Goal: Task Accomplishment & Management: Manage account settings

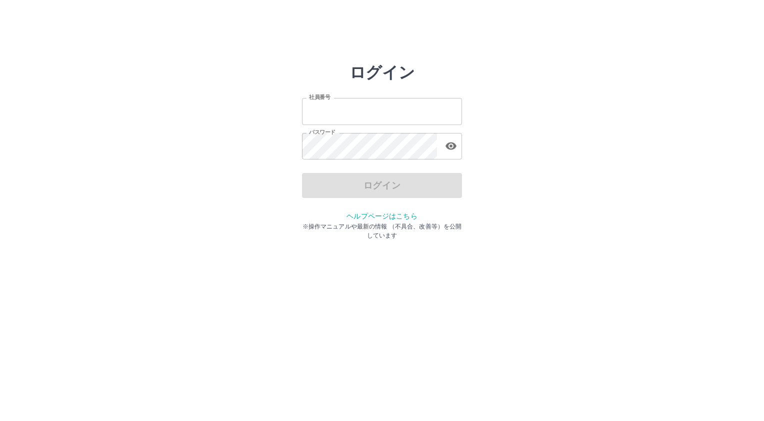
type input "*******"
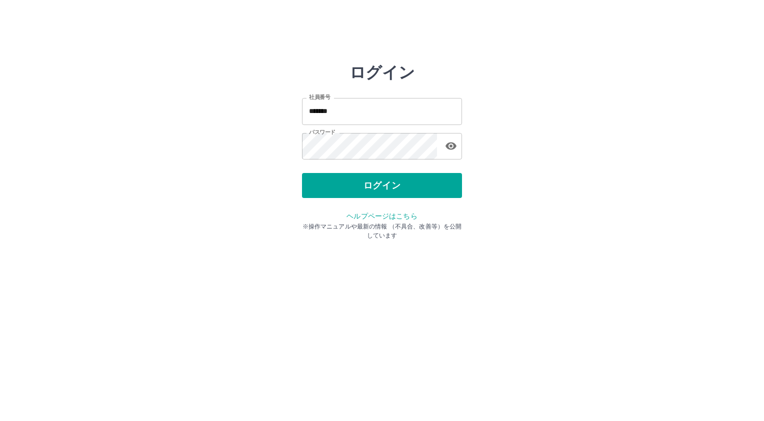
click at [347, 175] on div "ログイン" at bounding box center [382, 185] width 160 height 25
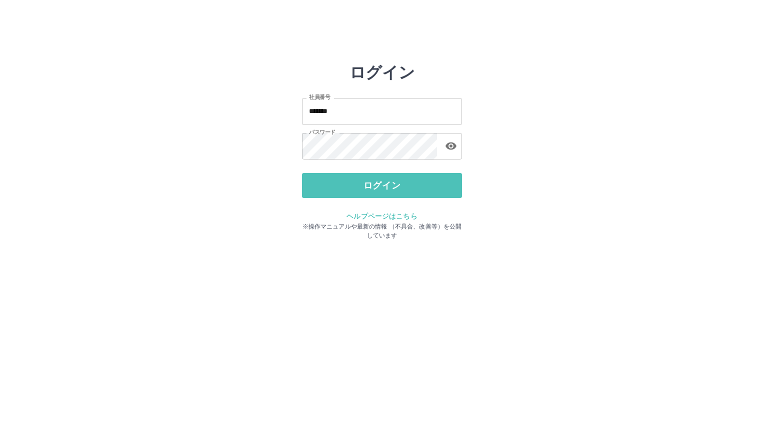
click at [347, 175] on button "ログイン" at bounding box center [382, 185] width 160 height 25
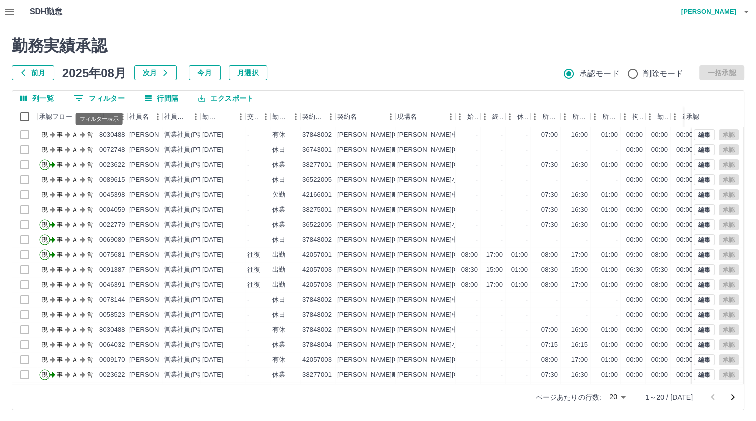
click at [94, 91] on button "0 フィルター" at bounding box center [99, 98] width 67 height 15
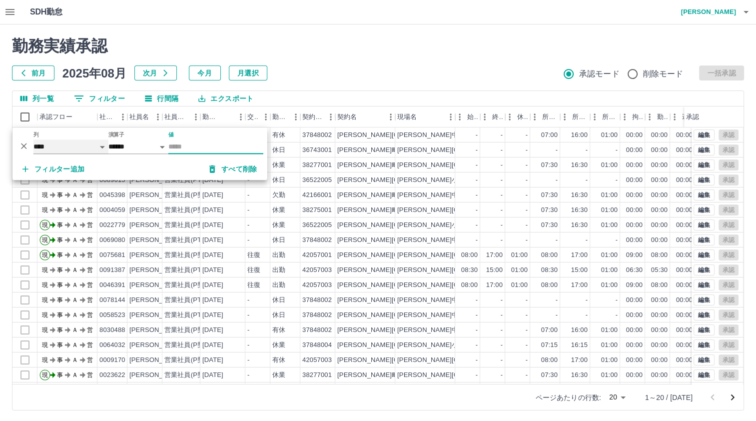
click at [78, 141] on select "**** *** **** *** *** **** ***** *** *** ** ** ** **** **** **** ** ** *** ****…" at bounding box center [70, 146] width 75 height 14
click at [33, 139] on select "**** *** **** *** *** **** ***** *** *** ** ** ** **** **** **** ** ** *** ****…" at bounding box center [70, 146] width 75 height 14
select select "**********"
select select "*****"
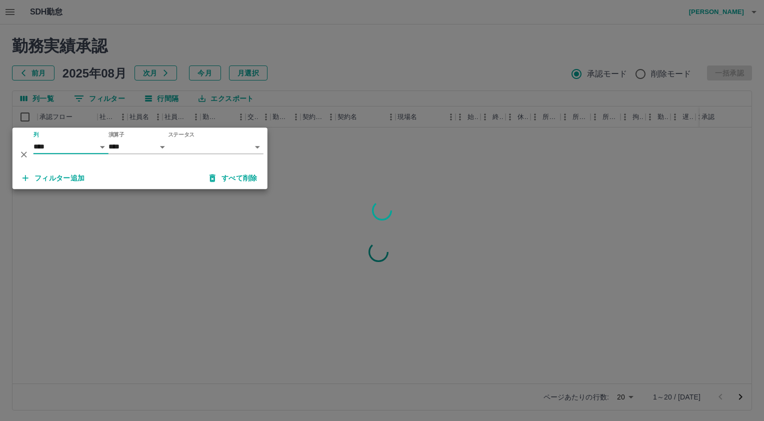
click at [176, 145] on body "SDH勤怠 [PERSON_NAME] 勤務実績承認 前月 [DATE] 次月 今月 月選択 承認モード 削除モード 一括承認 列一覧 0 フィルター 行間隔…" at bounding box center [382, 211] width 764 height 422
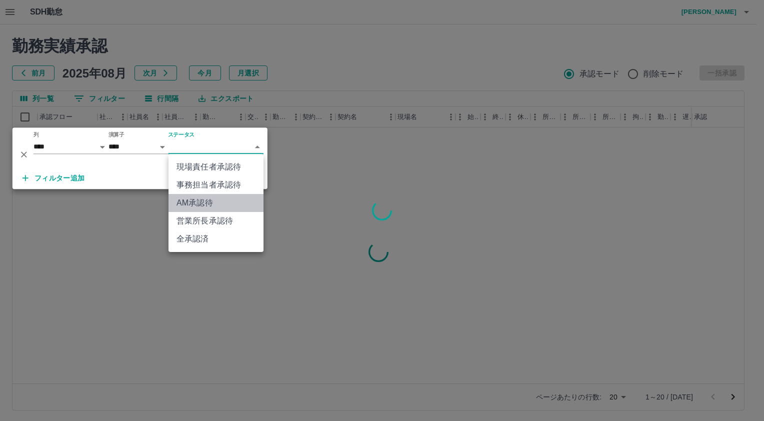
click at [206, 202] on li "AM承認待" at bounding box center [215, 203] width 95 height 18
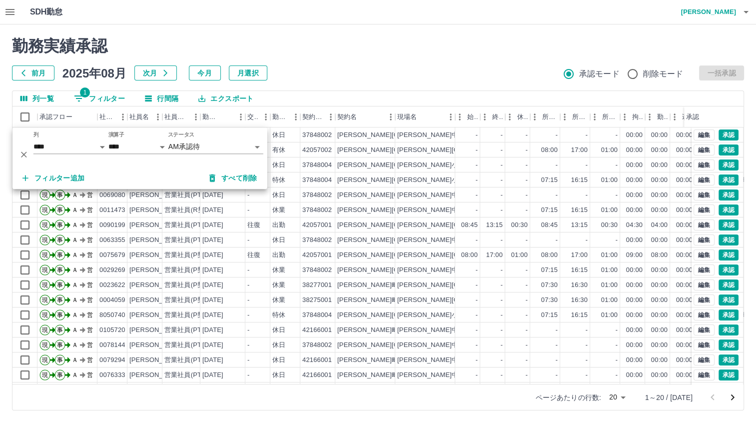
click at [355, 72] on div "前月 2025年08月 次月 今月 月選択 承認モード 削除モード 一括承認" at bounding box center [378, 72] width 732 height 15
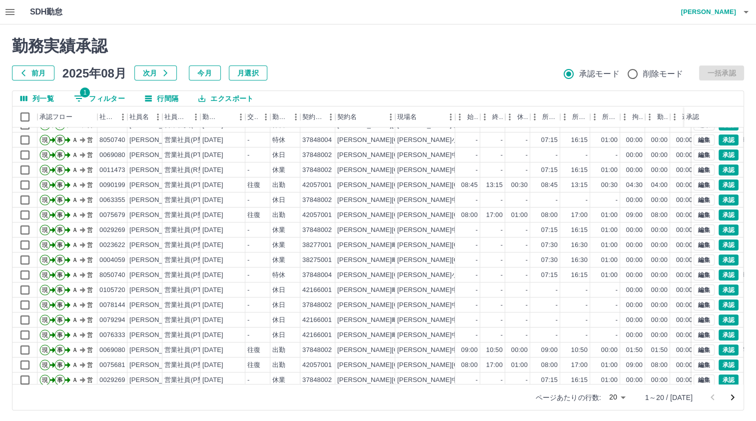
scroll to position [50, 0]
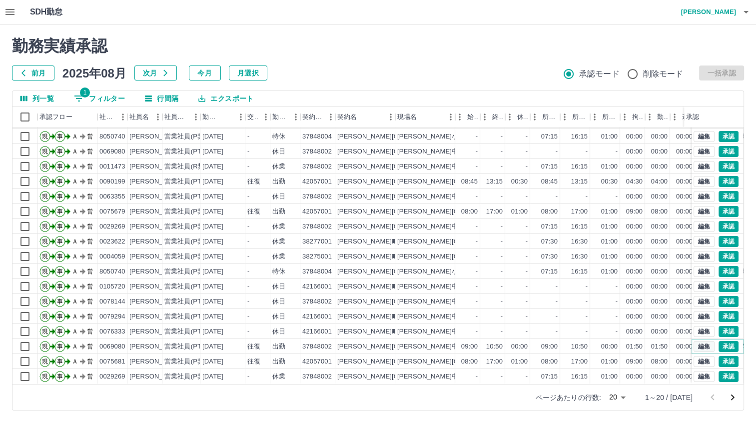
click at [698, 341] on button "編集" at bounding box center [704, 346] width 21 height 11
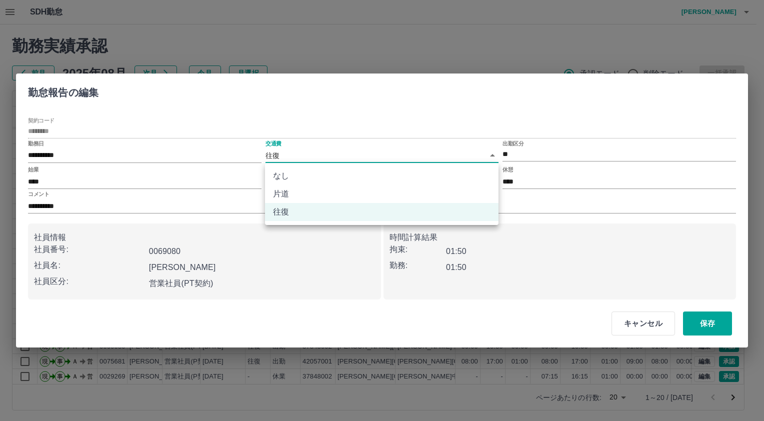
click at [280, 153] on body "SDH勤怠 [PERSON_NAME] 勤務実績承認 前月 [DATE] 次月 今月 月選択 承認モード 削除モード 一括承認 列一覧 1 フィルター 行間隔…" at bounding box center [382, 211] width 764 height 422
click at [278, 176] on li "なし" at bounding box center [381, 176] width 233 height 18
type input "****"
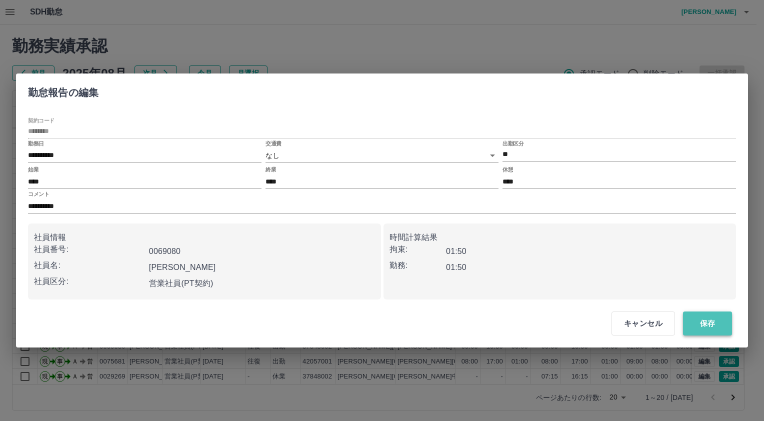
click at [712, 319] on button "保存" at bounding box center [707, 323] width 49 height 24
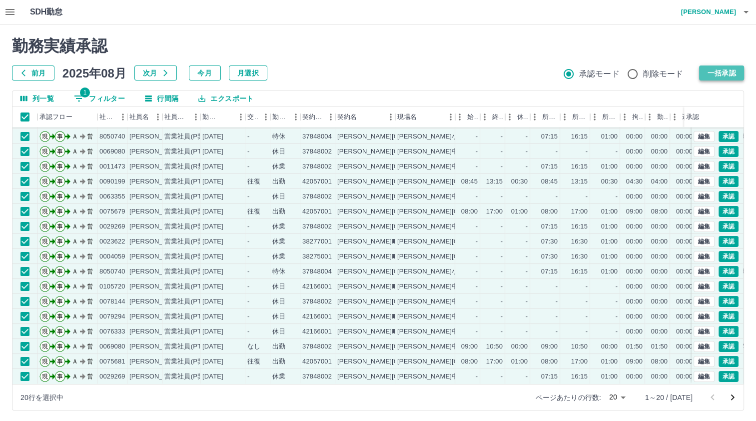
click at [734, 69] on button "一括承認" at bounding box center [721, 72] width 45 height 15
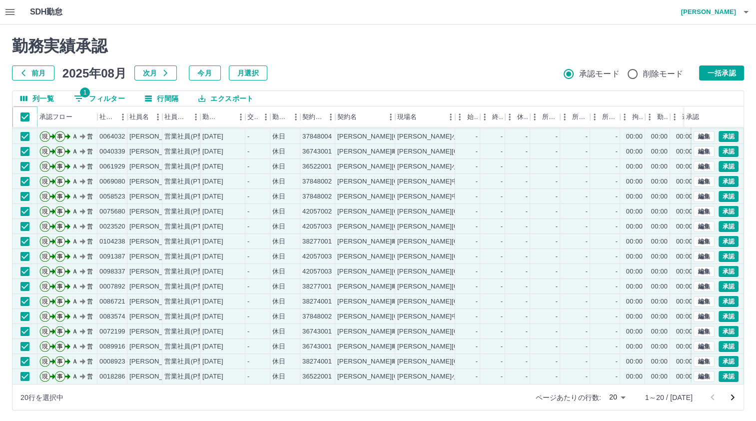
scroll to position [1, 0]
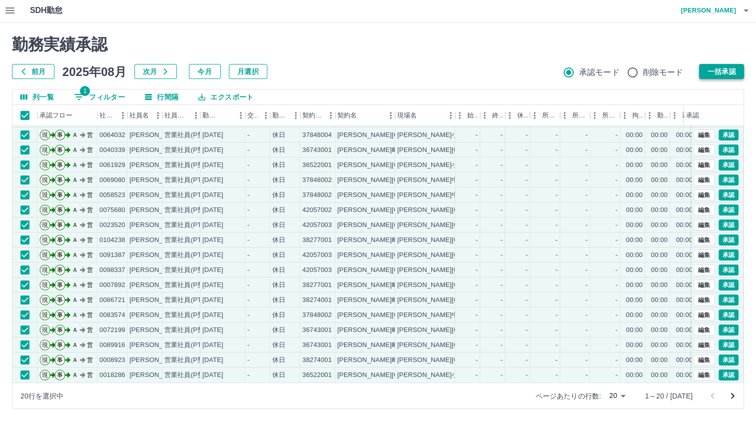
click at [715, 71] on button "一括承認" at bounding box center [721, 71] width 45 height 15
click at [718, 70] on button "一括承認" at bounding box center [721, 71] width 45 height 15
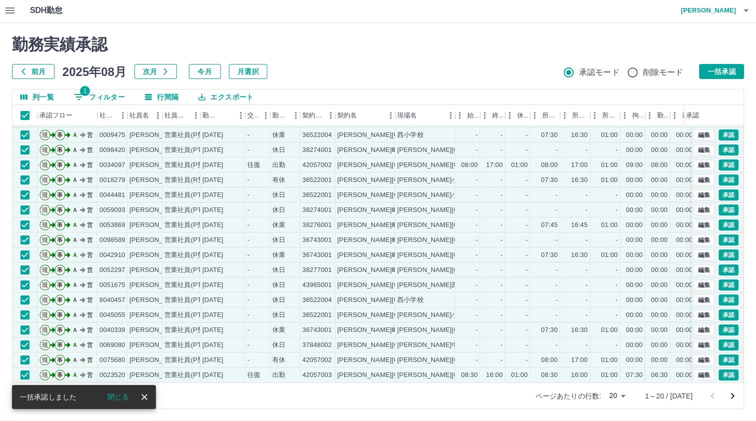
click at [725, 79] on div "勤務実績承認 前月 [DATE] 次月 今月 月選択 承認モード 削除モード 一括承認 列一覧 1 フィルター 行間隔 エクスポート 承認フロー 社員番号 社…" at bounding box center [378, 222] width 756 height 398
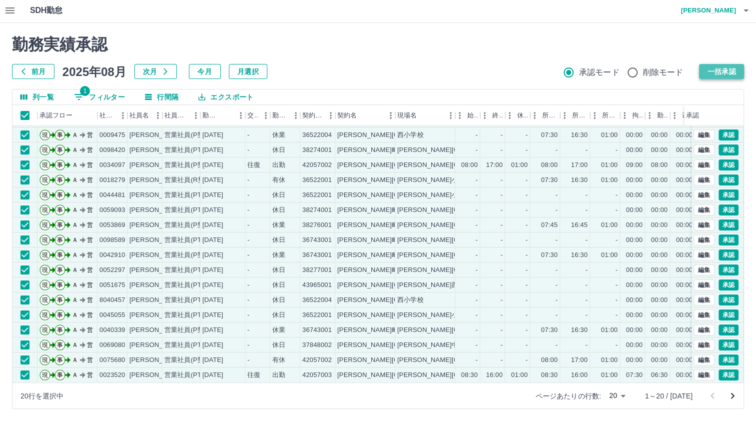
click at [714, 75] on button "一括承認" at bounding box center [721, 71] width 45 height 15
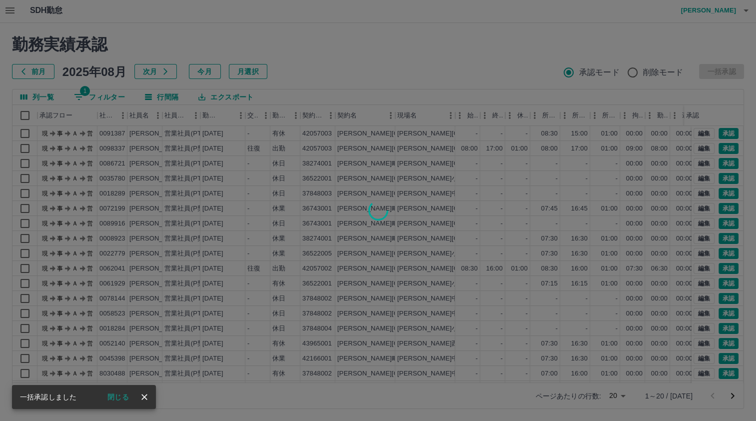
scroll to position [0, 0]
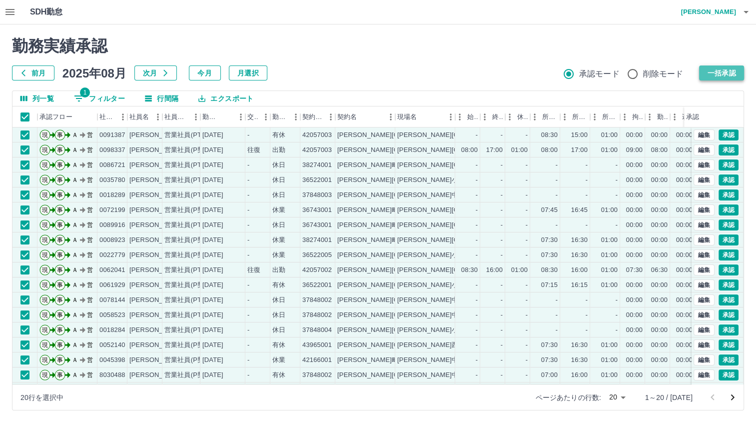
click at [717, 73] on button "一括承認" at bounding box center [721, 72] width 45 height 15
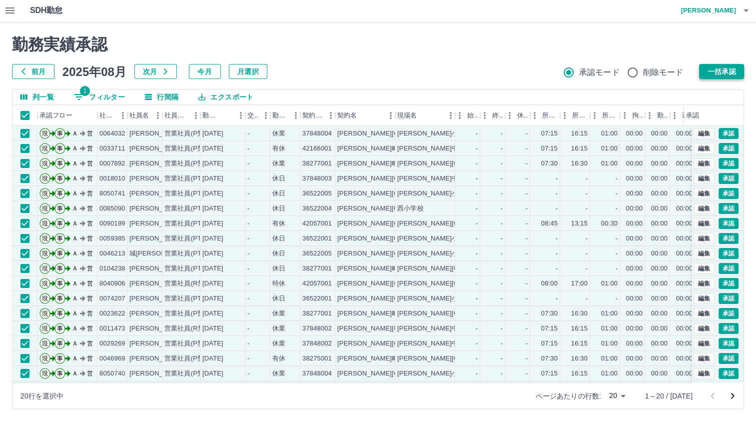
click at [739, 65] on button "一括承認" at bounding box center [721, 71] width 45 height 15
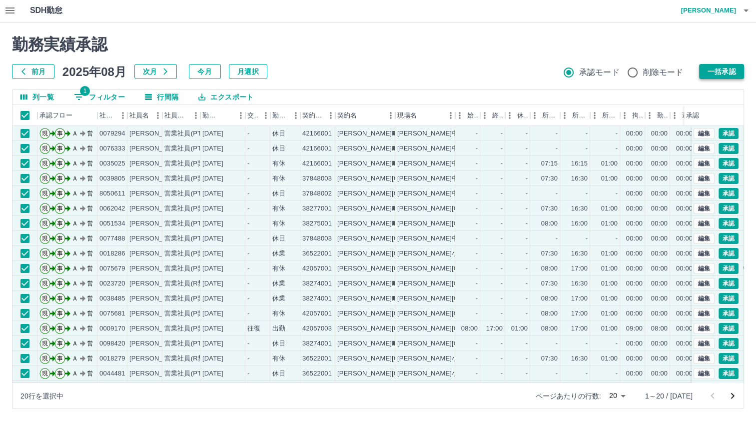
click at [726, 77] on button "一括承認" at bounding box center [721, 71] width 45 height 15
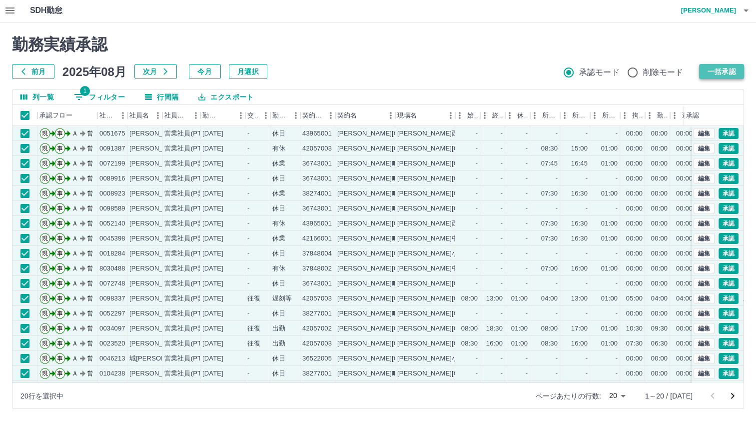
click at [725, 67] on button "一括承認" at bounding box center [721, 71] width 45 height 15
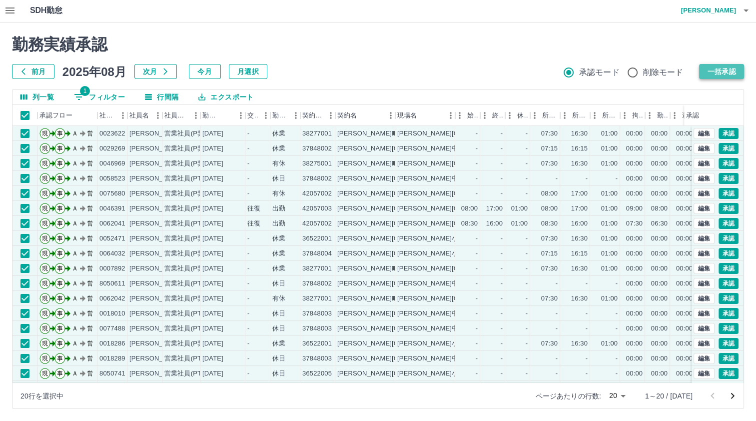
click at [721, 74] on button "一括承認" at bounding box center [721, 71] width 45 height 15
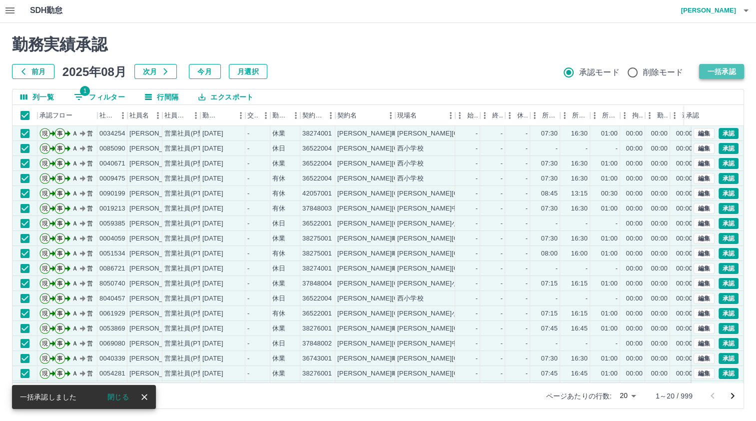
click at [714, 77] on button "一括承認" at bounding box center [721, 71] width 45 height 15
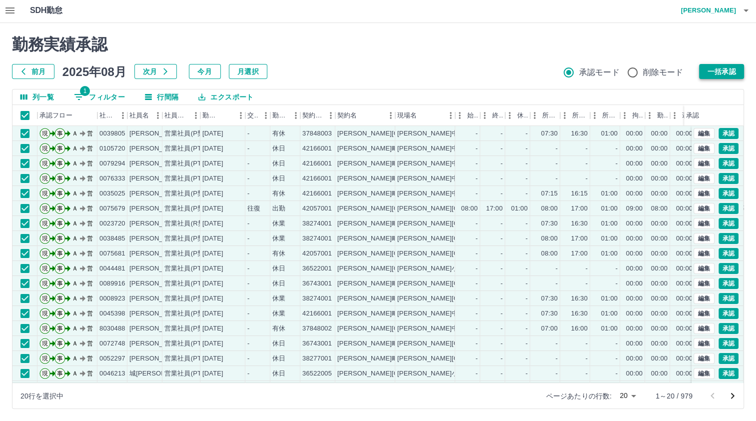
click at [723, 73] on button "一括承認" at bounding box center [721, 71] width 45 height 15
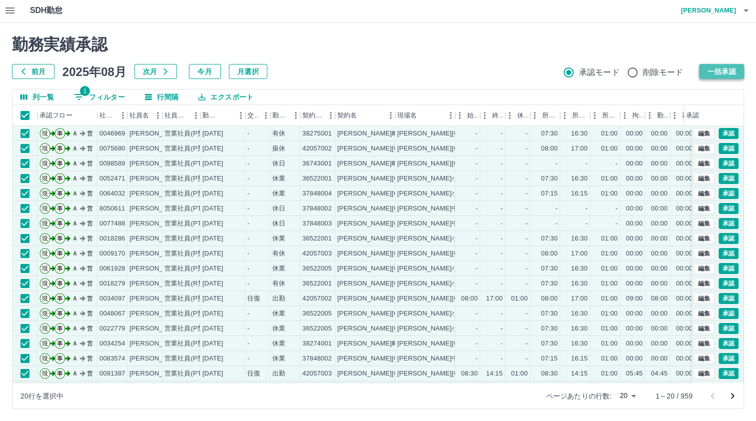
click at [714, 71] on button "一括承認" at bounding box center [721, 71] width 45 height 15
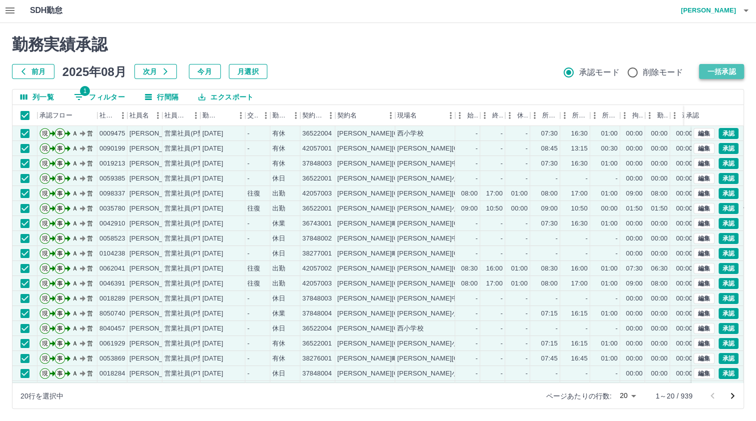
click at [708, 74] on button "一括承認" at bounding box center [721, 71] width 45 height 15
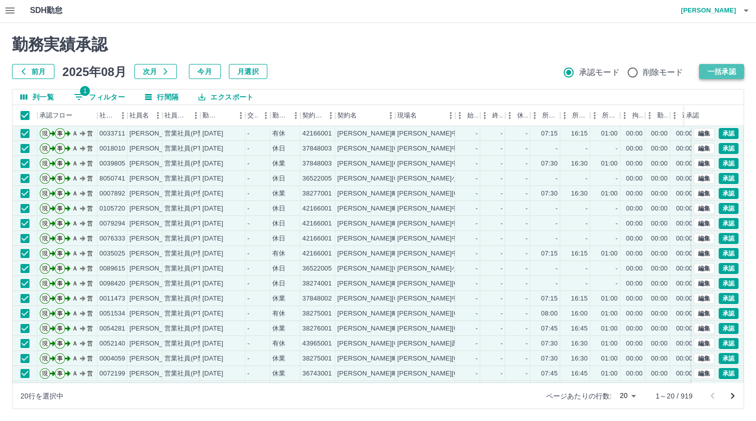
click at [714, 67] on button "一括承認" at bounding box center [721, 71] width 45 height 15
click at [732, 70] on button "一括承認" at bounding box center [721, 71] width 45 height 15
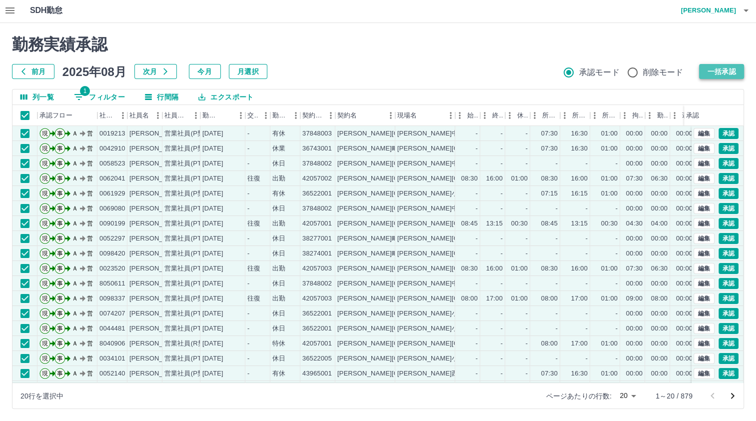
click at [722, 71] on button "一括承認" at bounding box center [721, 71] width 45 height 15
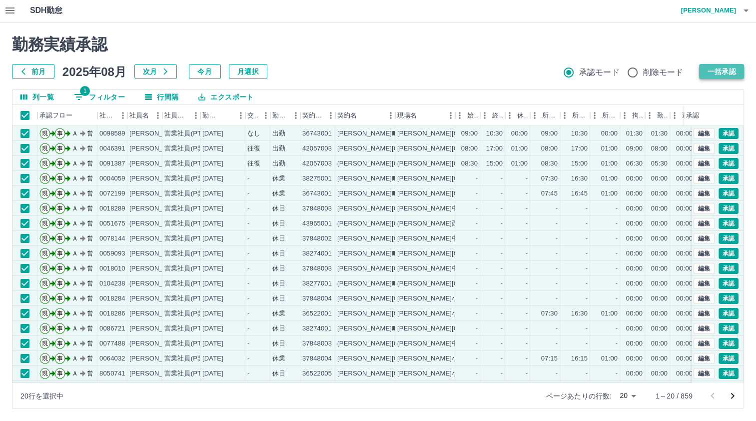
click at [725, 69] on button "一括承認" at bounding box center [721, 71] width 45 height 15
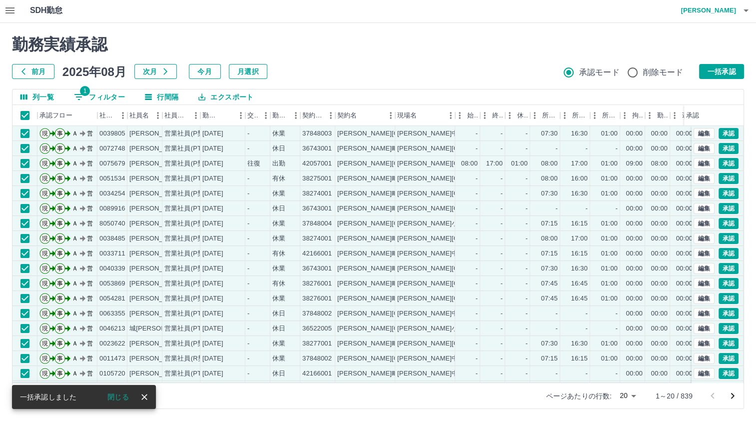
drag, startPoint x: 729, startPoint y: 71, endPoint x: 653, endPoint y: 258, distance: 201.8
click at [729, 75] on button "一括承認" at bounding box center [721, 71] width 45 height 15
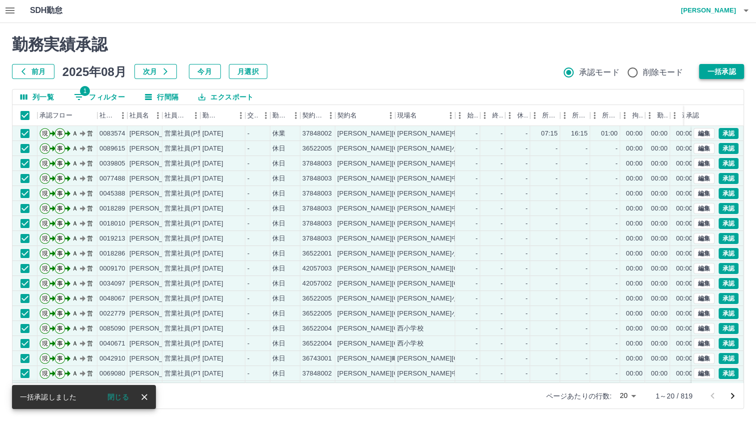
click at [728, 68] on button "一括承認" at bounding box center [721, 71] width 45 height 15
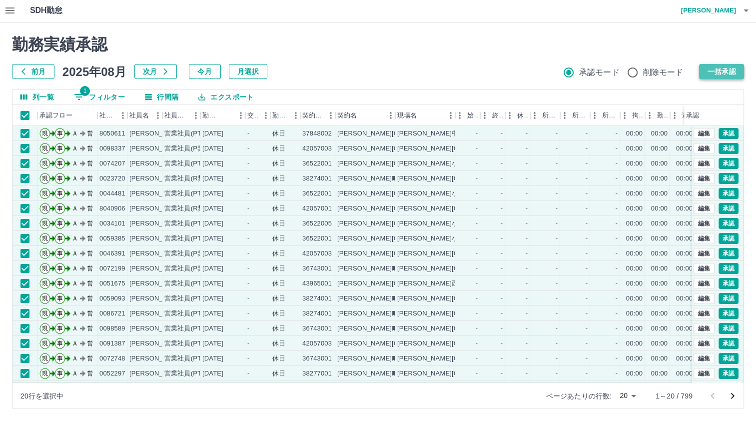
click at [724, 69] on button "一括承認" at bounding box center [721, 71] width 45 height 15
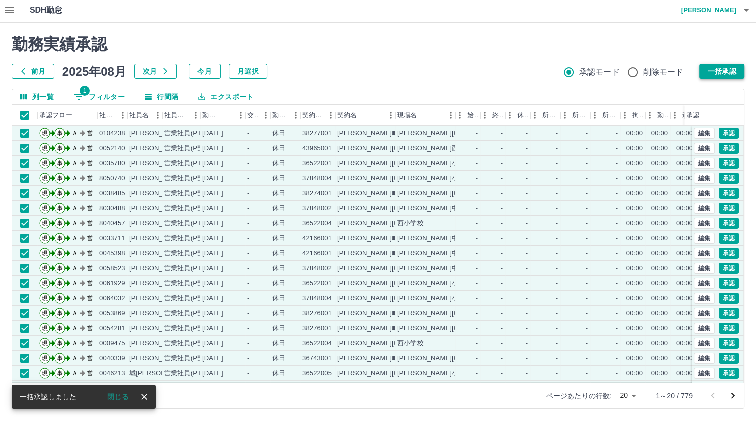
click at [713, 71] on button "一括承認" at bounding box center [721, 71] width 45 height 15
drag, startPoint x: 702, startPoint y: 72, endPoint x: 574, endPoint y: 198, distance: 179.3
click at [702, 79] on div "勤務実績承認 前月 [DATE] 次月 今月 月選択 承認モード 削除モード 一括承認 列一覧 1 フィルター 行間隔 エクスポート 承認フロー 社員番号 社…" at bounding box center [378, 222] width 756 height 398
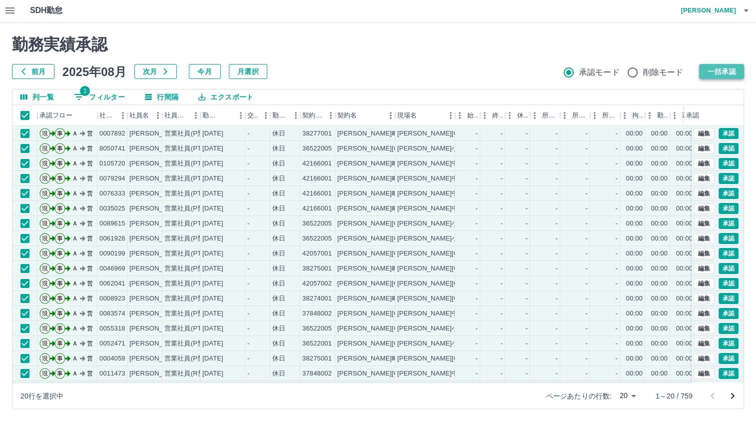
click at [720, 72] on button "一括承認" at bounding box center [721, 71] width 45 height 15
click at [719, 67] on button "一括承認" at bounding box center [721, 71] width 45 height 15
click at [707, 76] on button "一括承認" at bounding box center [721, 71] width 45 height 15
click at [712, 73] on button "一括承認" at bounding box center [721, 71] width 45 height 15
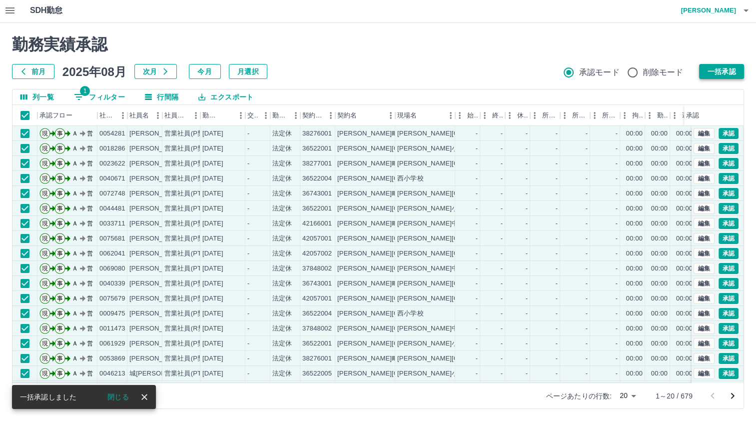
click at [709, 70] on button "一括承認" at bounding box center [721, 71] width 45 height 15
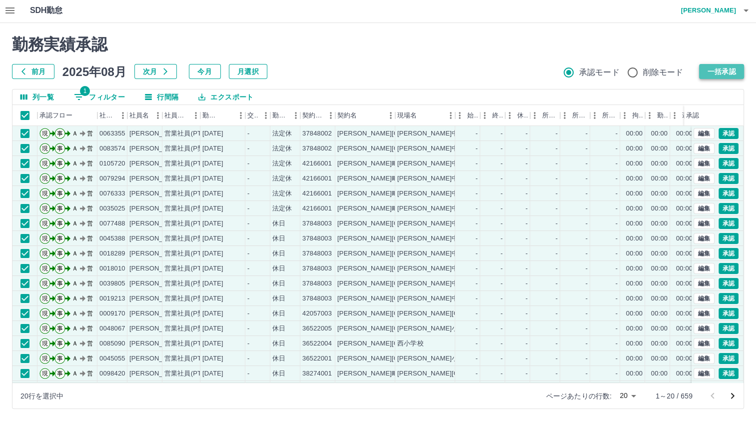
click at [700, 69] on button "一括承認" at bounding box center [721, 71] width 45 height 15
click at [700, 68] on button "一括承認" at bounding box center [721, 71] width 45 height 15
click at [735, 76] on button "一括承認" at bounding box center [721, 71] width 45 height 15
click at [724, 65] on button "一括承認" at bounding box center [721, 71] width 45 height 15
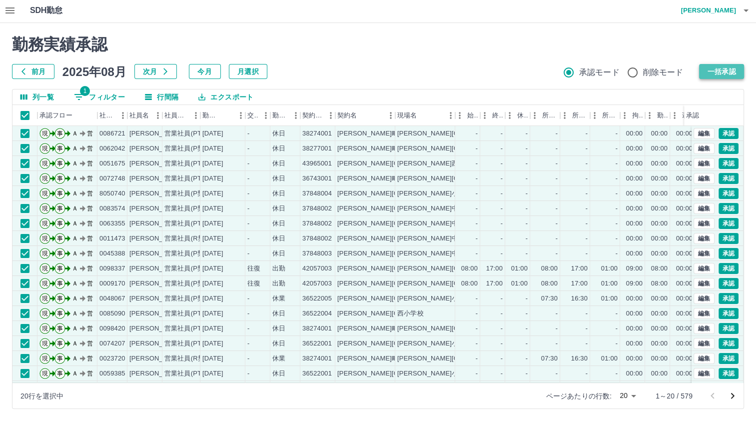
click at [711, 69] on button "一括承認" at bounding box center [721, 71] width 45 height 15
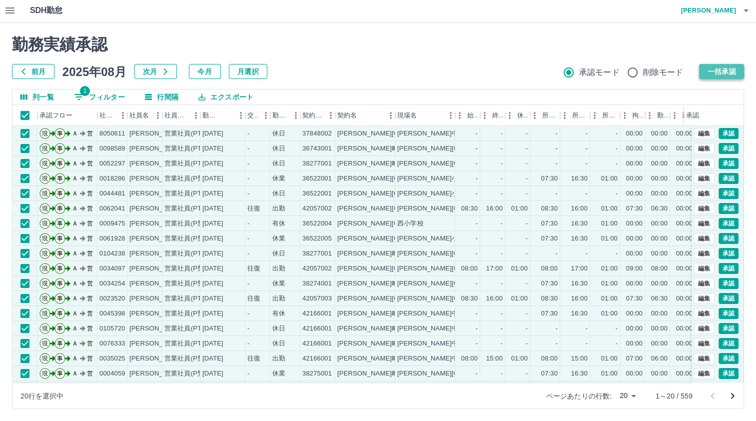
click at [723, 71] on button "一括承認" at bounding box center [721, 71] width 45 height 15
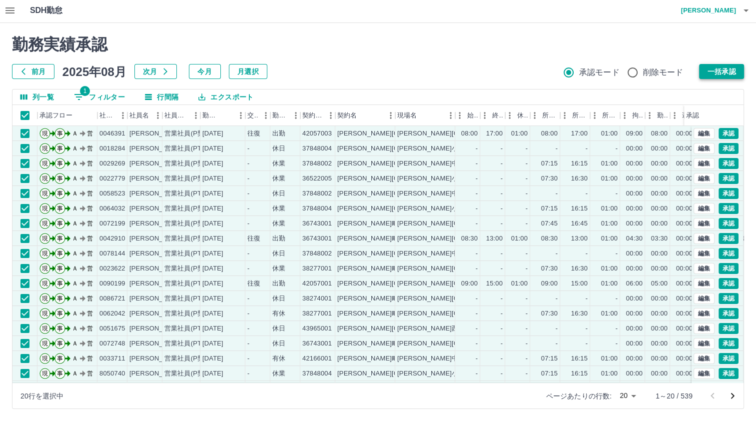
click at [722, 73] on button "一括承認" at bounding box center [721, 71] width 45 height 15
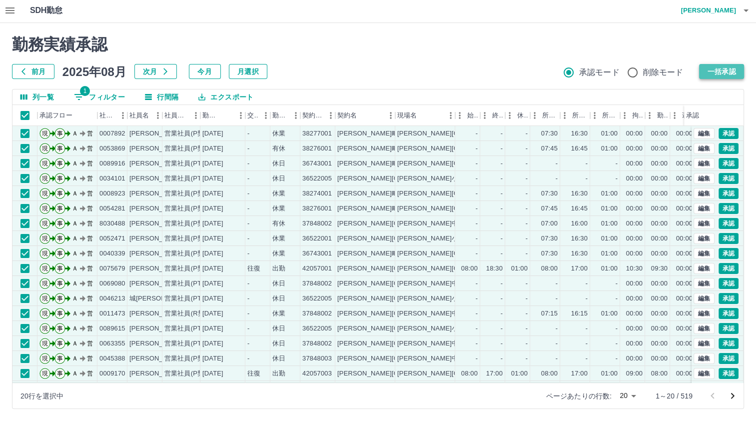
click at [725, 71] on button "一括承認" at bounding box center [721, 71] width 45 height 15
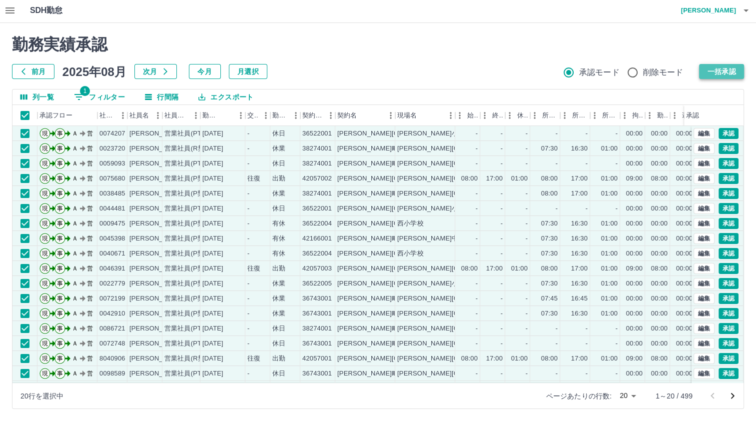
click at [716, 69] on button "一括承認" at bounding box center [721, 71] width 45 height 15
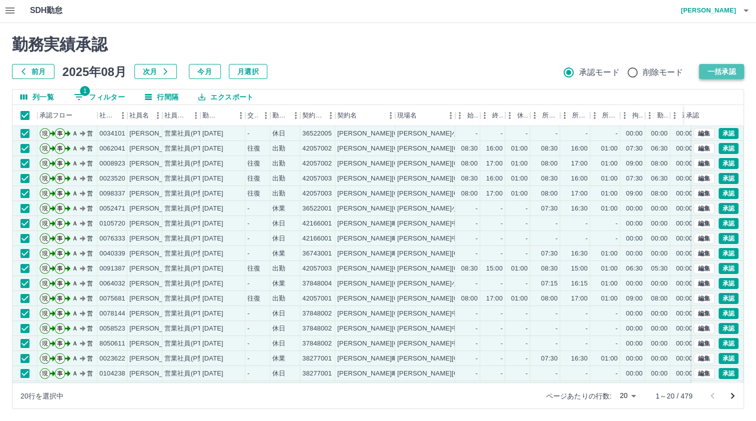
click at [721, 72] on button "一括承認" at bounding box center [721, 71] width 45 height 15
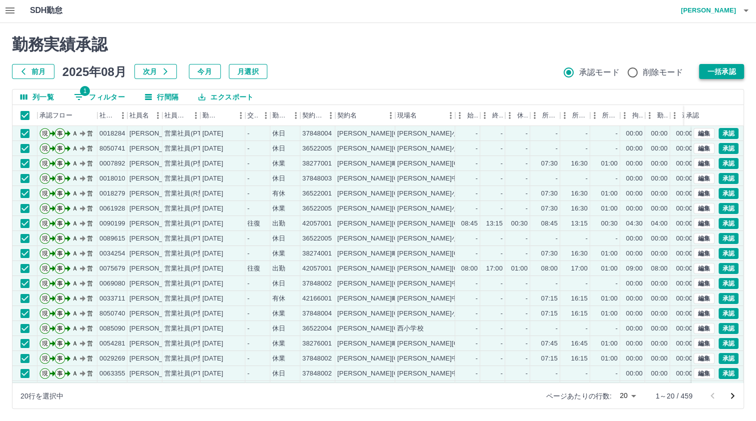
click at [715, 69] on button "一括承認" at bounding box center [721, 71] width 45 height 15
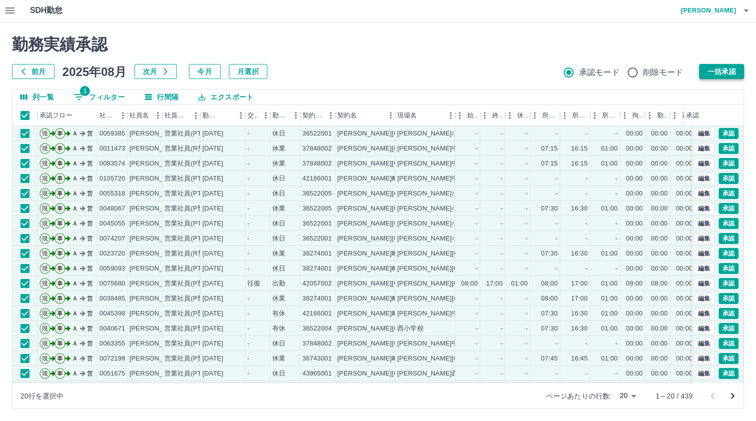
click at [709, 67] on button "一括承認" at bounding box center [721, 71] width 45 height 15
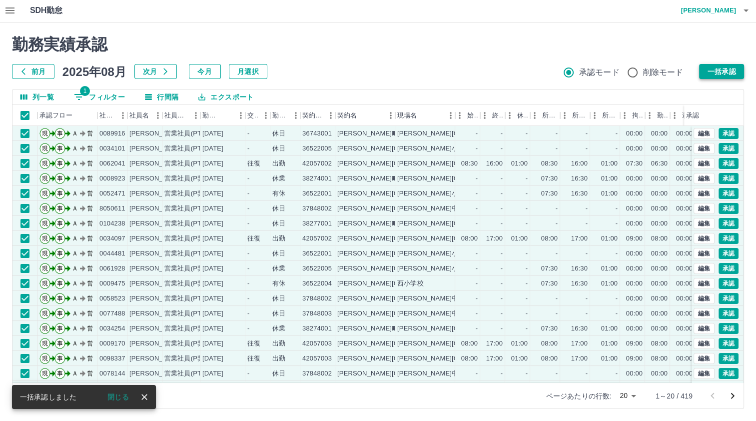
click at [724, 69] on button "一括承認" at bounding box center [721, 71] width 45 height 15
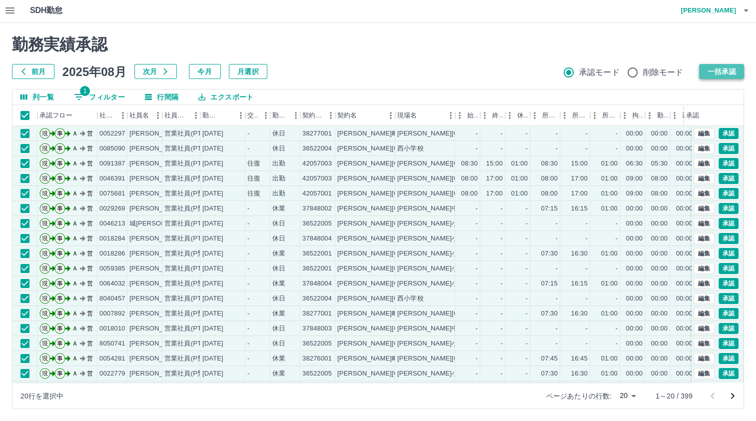
click at [705, 66] on button "一括承認" at bounding box center [721, 71] width 45 height 15
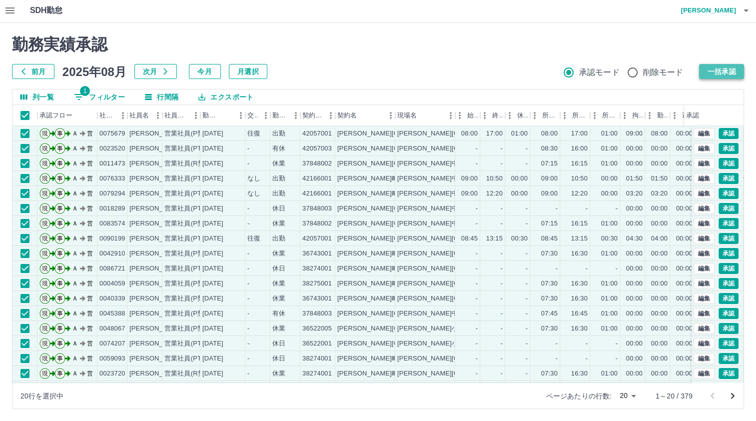
click at [708, 74] on button "一括承認" at bounding box center [721, 71] width 45 height 15
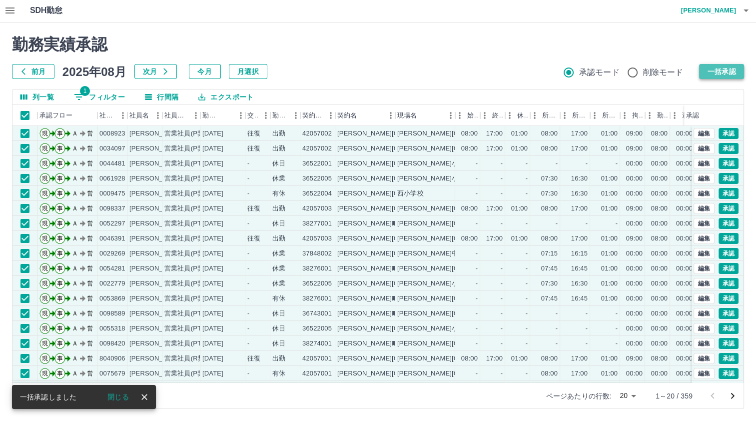
click at [728, 70] on button "一括承認" at bounding box center [721, 71] width 45 height 15
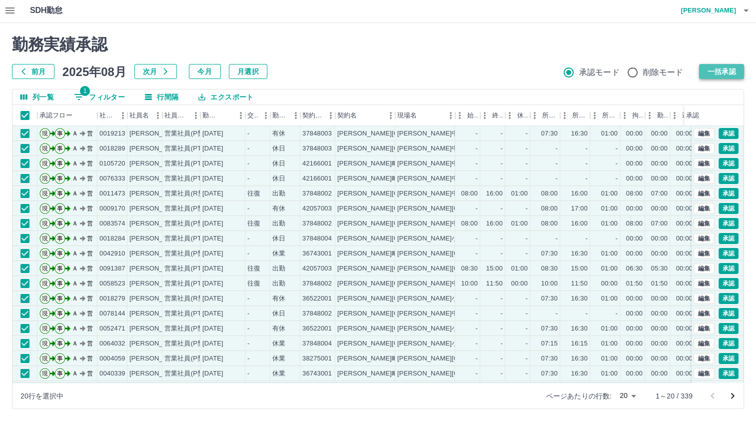
click at [724, 68] on button "一括承認" at bounding box center [721, 71] width 45 height 15
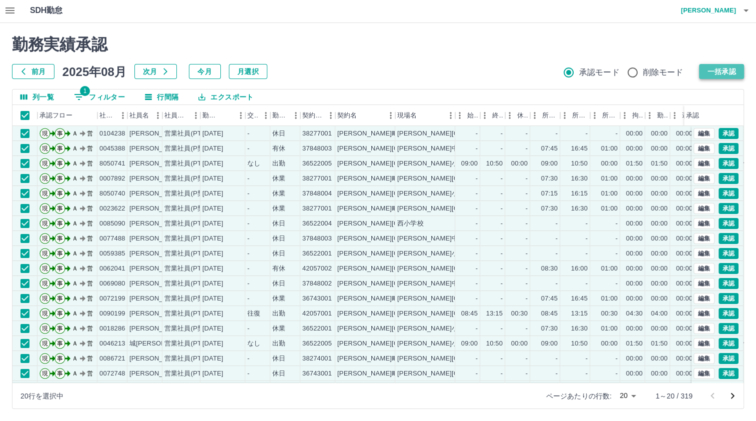
click at [708, 72] on button "一括承認" at bounding box center [721, 71] width 45 height 15
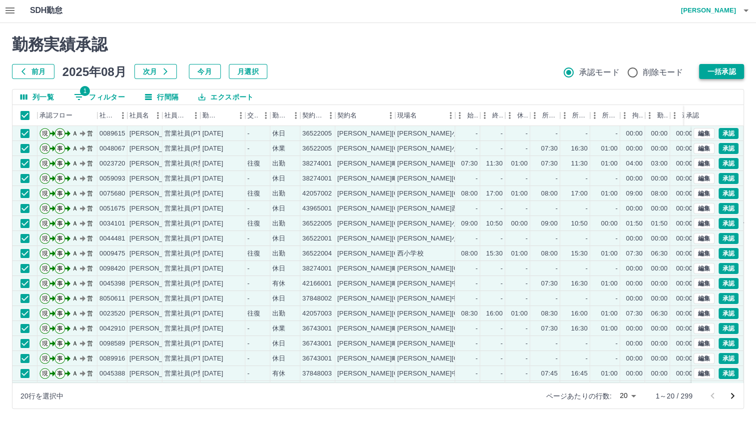
click at [715, 72] on button "一括承認" at bounding box center [721, 71] width 45 height 15
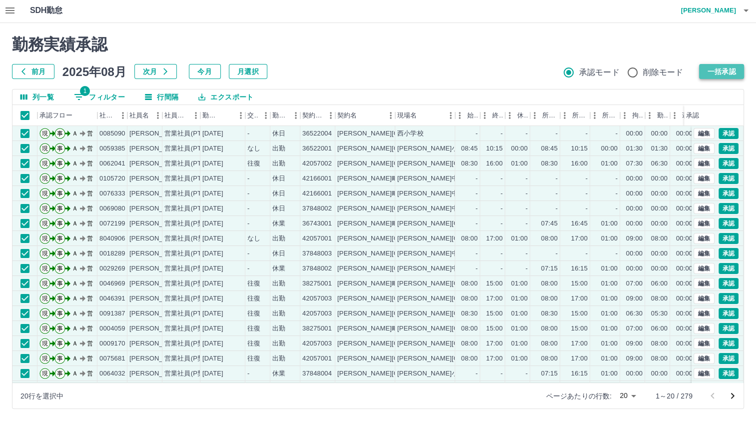
click at [720, 67] on button "一括承認" at bounding box center [721, 71] width 45 height 15
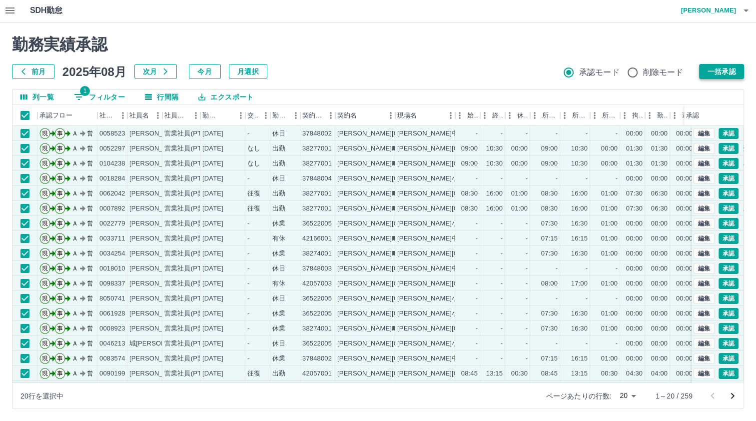
click at [728, 71] on button "一括承認" at bounding box center [721, 71] width 45 height 15
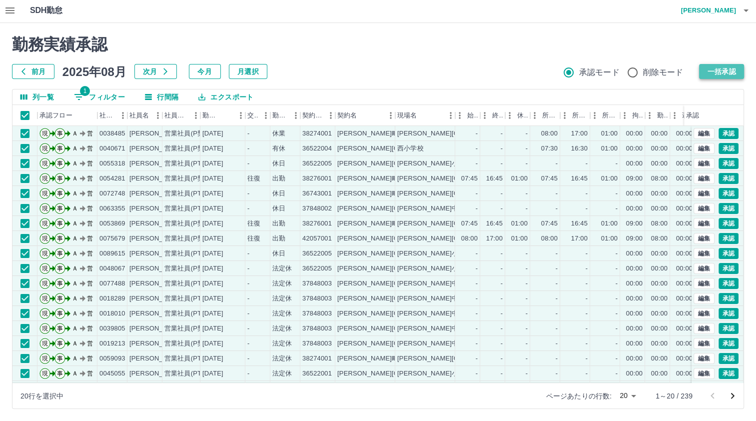
click at [716, 72] on button "一括承認" at bounding box center [721, 71] width 45 height 15
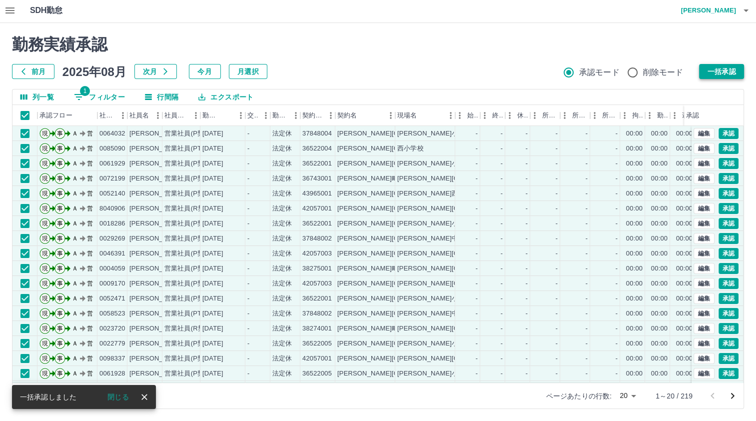
click at [730, 71] on button "一括承認" at bounding box center [721, 71] width 45 height 15
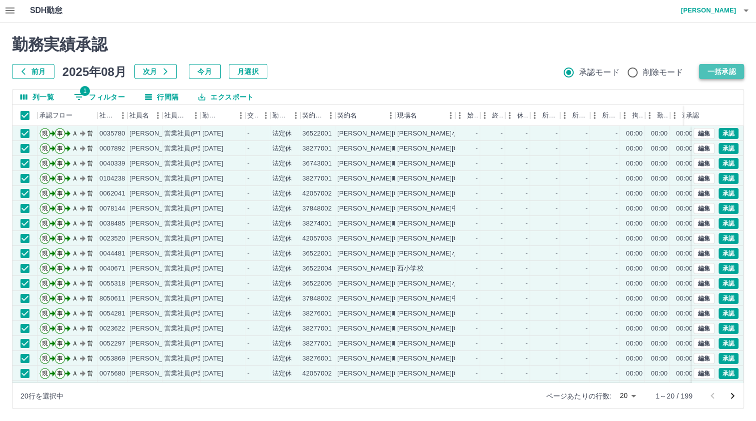
click at [712, 69] on button "一括承認" at bounding box center [721, 71] width 45 height 15
click at [728, 71] on button "一括承認" at bounding box center [721, 71] width 45 height 15
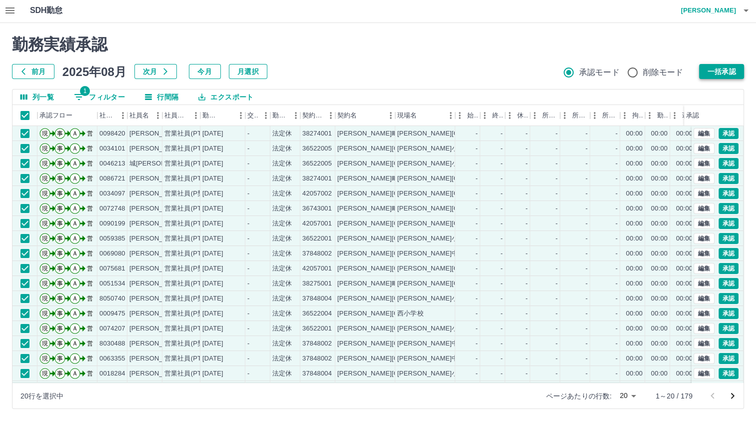
click at [728, 73] on button "一括承認" at bounding box center [721, 71] width 45 height 15
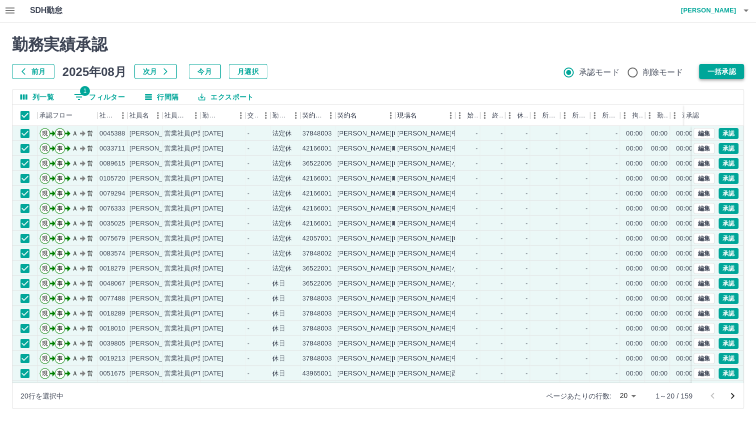
click at [710, 70] on button "一括承認" at bounding box center [721, 71] width 45 height 15
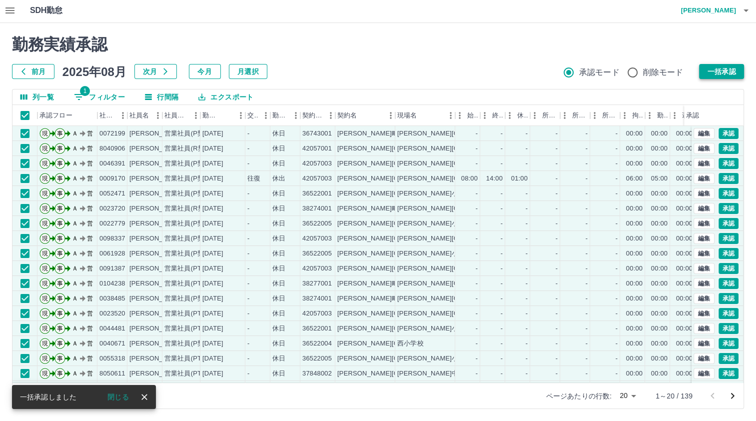
click at [713, 69] on button "一括承認" at bounding box center [721, 71] width 45 height 15
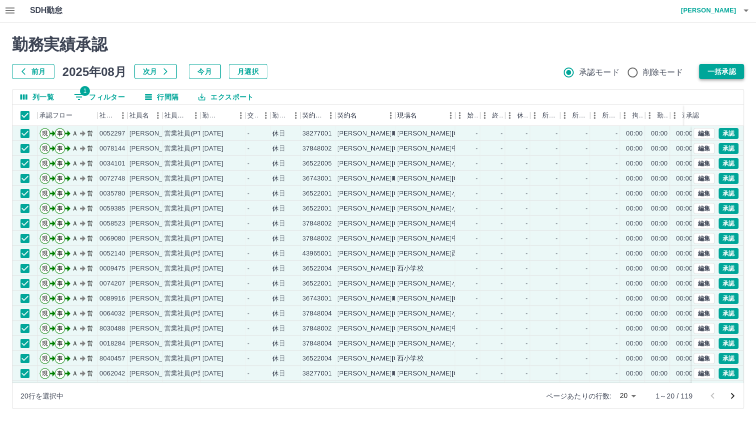
click at [708, 71] on button "一括承認" at bounding box center [721, 71] width 45 height 15
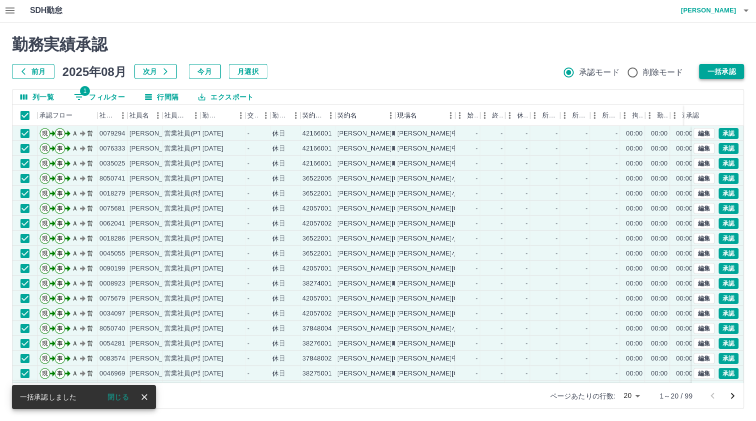
drag, startPoint x: 710, startPoint y: 73, endPoint x: 638, endPoint y: 251, distance: 192.0
click at [710, 75] on button "一括承認" at bounding box center [721, 71] width 45 height 15
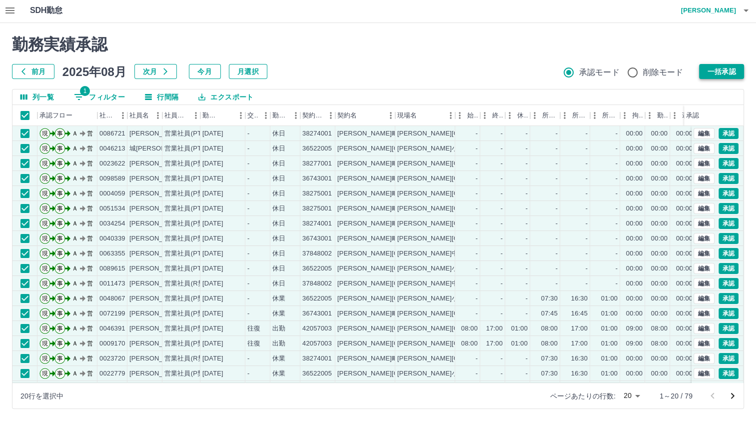
click at [730, 69] on button "一括承認" at bounding box center [721, 71] width 45 height 15
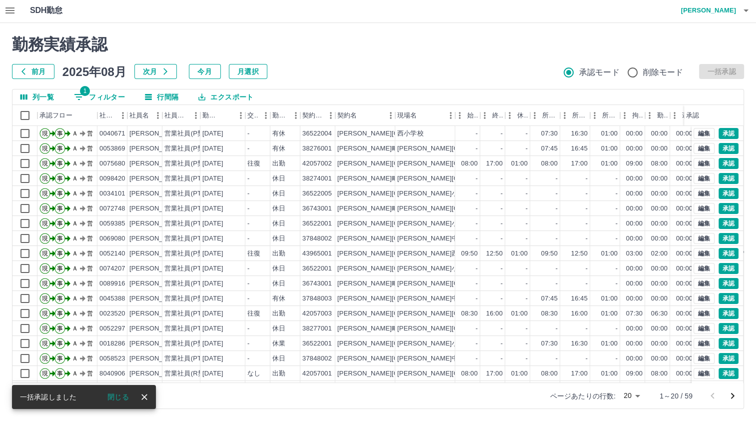
click at [22, 111] on div "勤務実績承認 前月 [DATE] 次月 今月 月選択 承認モード 削除モード 一括承認 列一覧 1 フィルター 行間隔 エクスポート 承認フロー 社員番号 社…" at bounding box center [378, 222] width 756 height 398
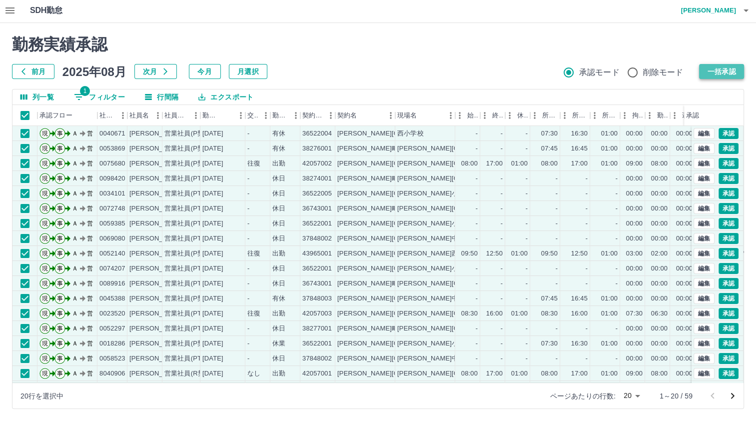
click at [730, 67] on button "一括承認" at bounding box center [721, 71] width 45 height 15
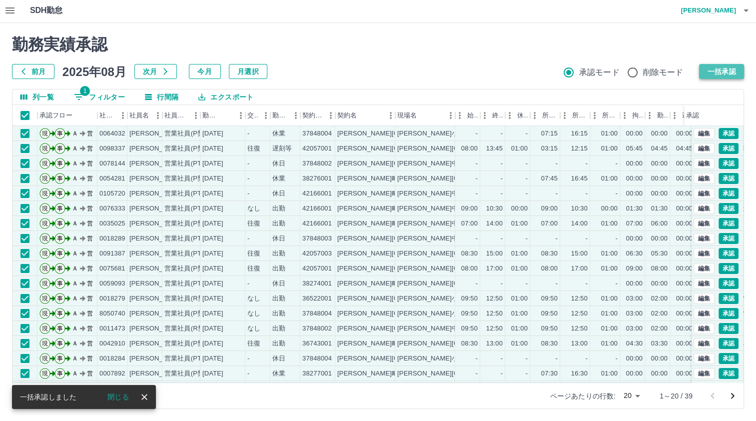
drag, startPoint x: 707, startPoint y: 71, endPoint x: 0, endPoint y: 317, distance: 748.6
click at [707, 73] on button "一括承認" at bounding box center [721, 71] width 45 height 15
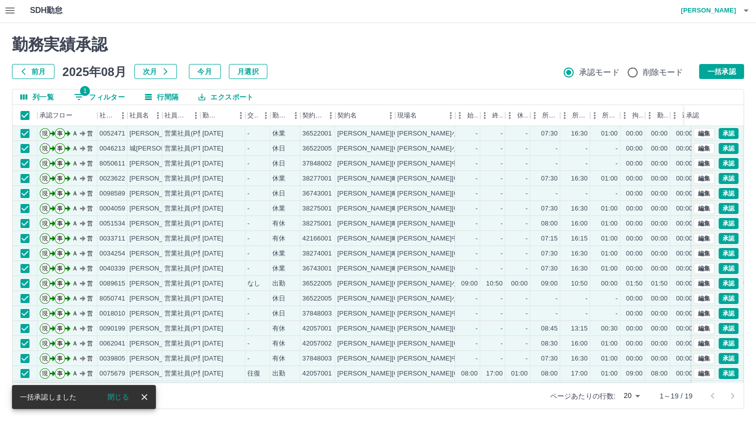
drag, startPoint x: 710, startPoint y: 66, endPoint x: 339, endPoint y: 419, distance: 512.1
click at [713, 73] on button "一括承認" at bounding box center [721, 71] width 45 height 15
